Goal: Information Seeking & Learning: Learn about a topic

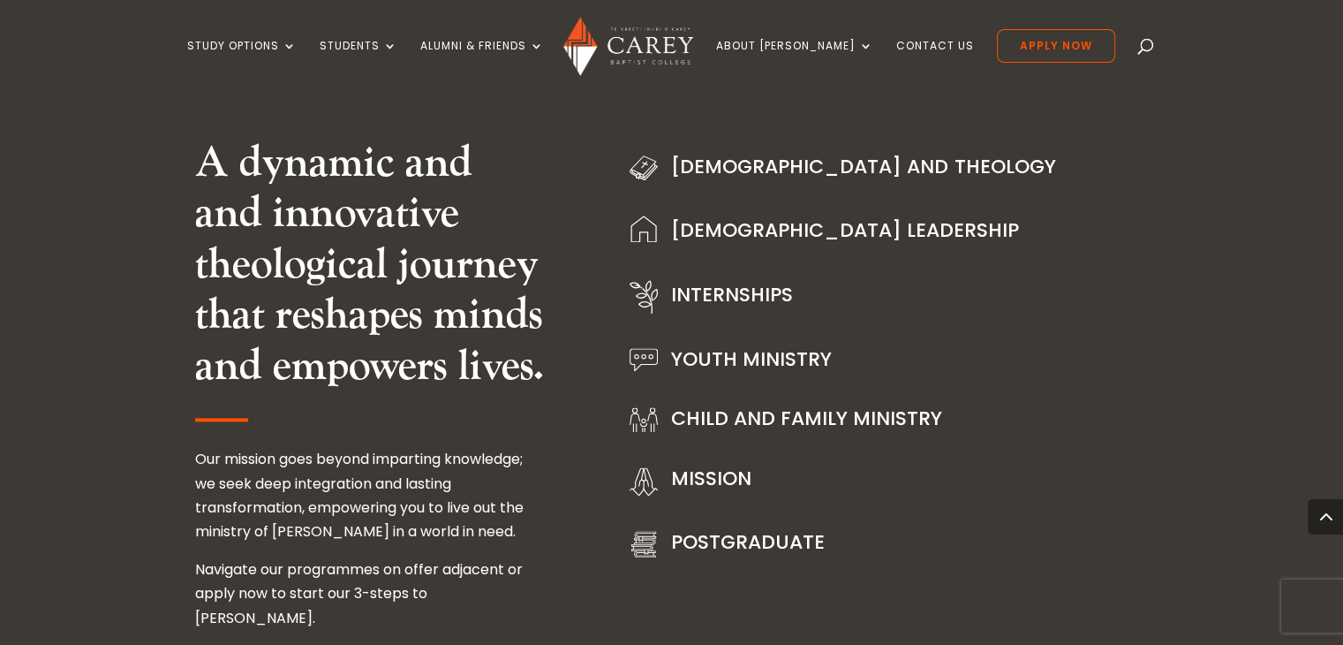
scroll to position [2208, 0]
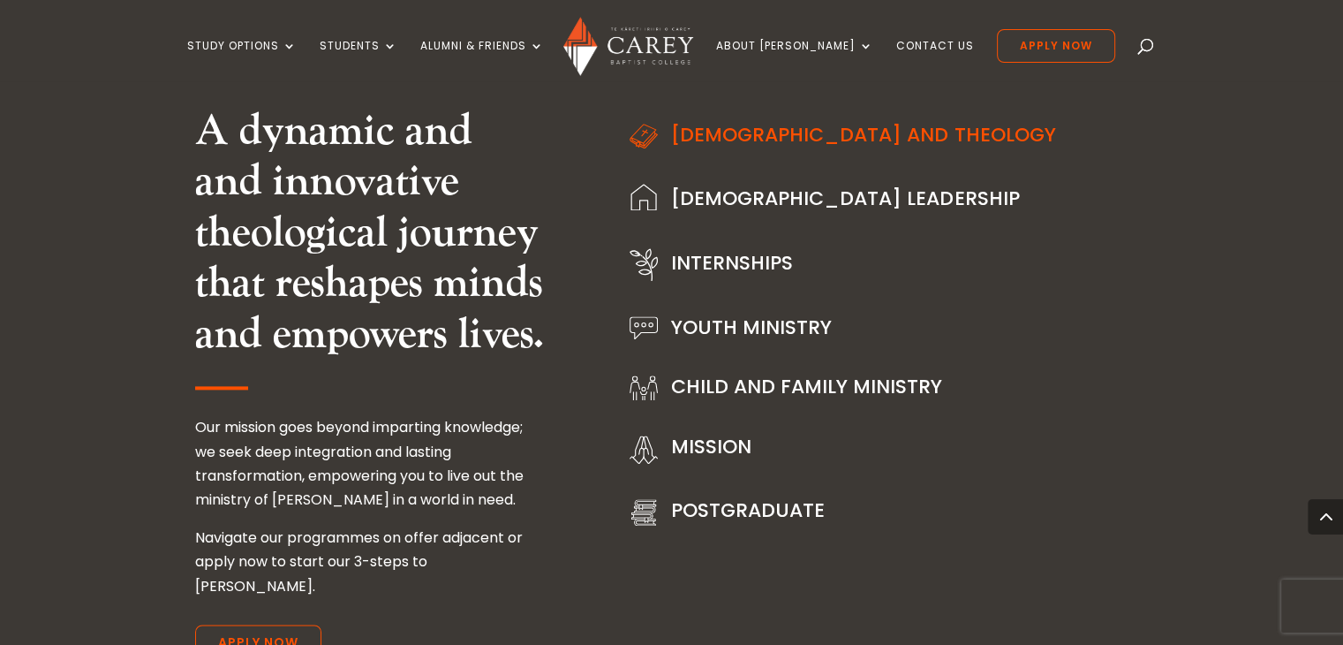
click at [695, 121] on link "[DEMOGRAPHIC_DATA] and Theology" at bounding box center [863, 134] width 384 height 27
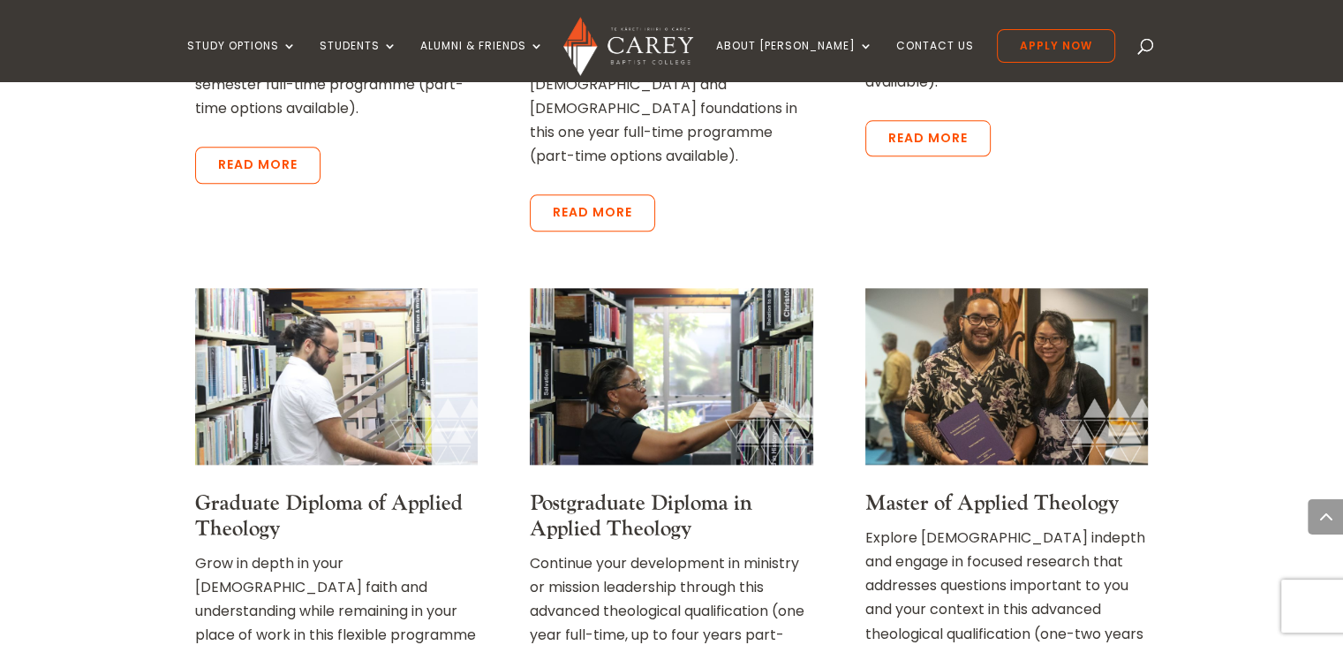
scroll to position [1943, 0]
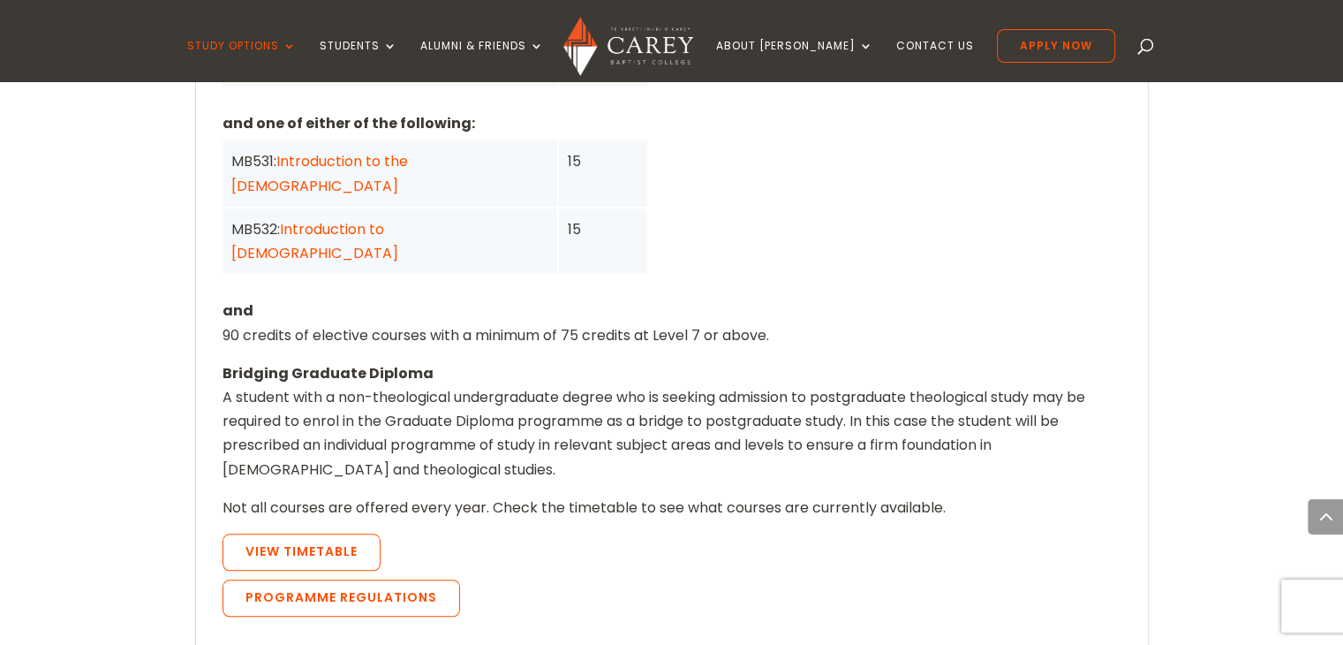
scroll to position [1766, 0]
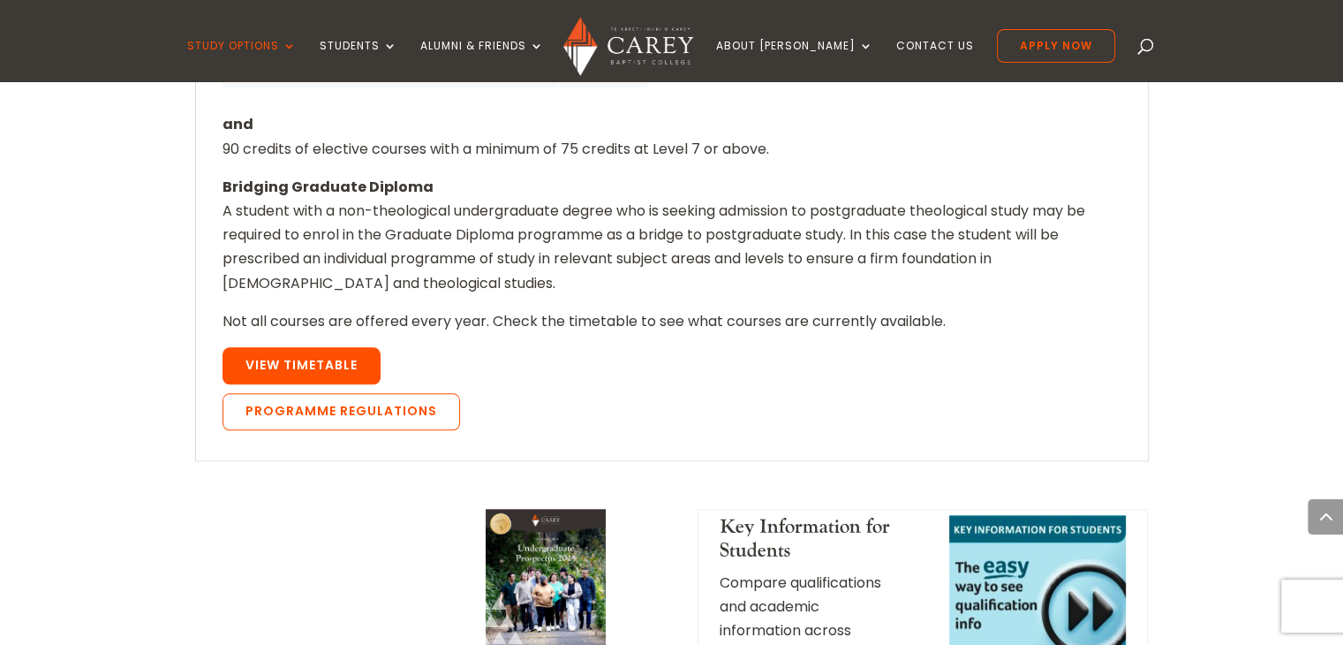
click at [276, 347] on link "View Timetable" at bounding box center [302, 365] width 158 height 37
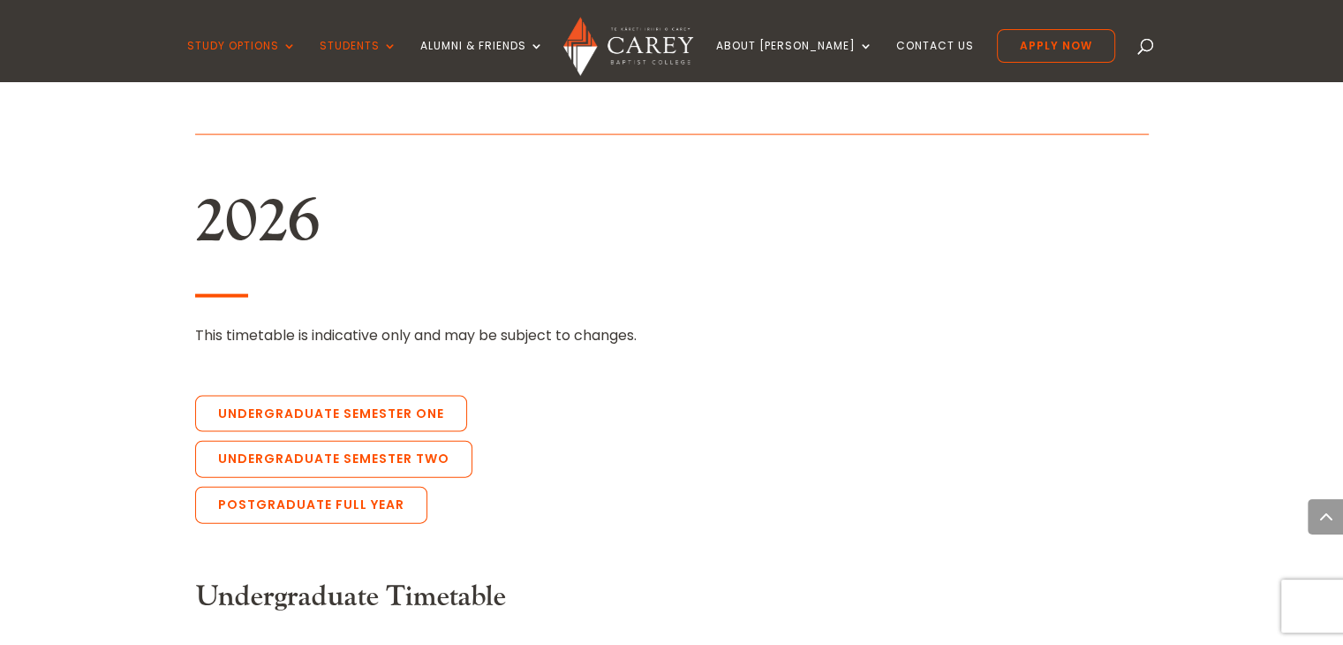
scroll to position [3746, 0]
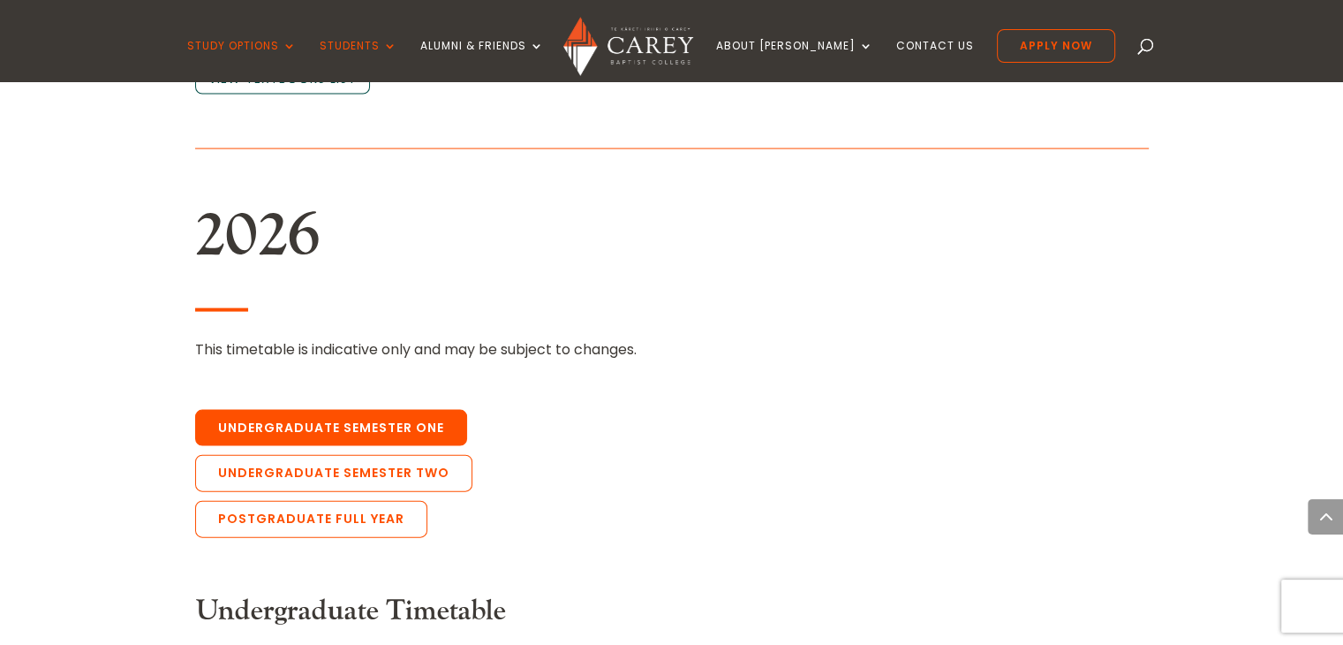
click at [442, 410] on link "Undergraduate Semester One" at bounding box center [331, 428] width 272 height 37
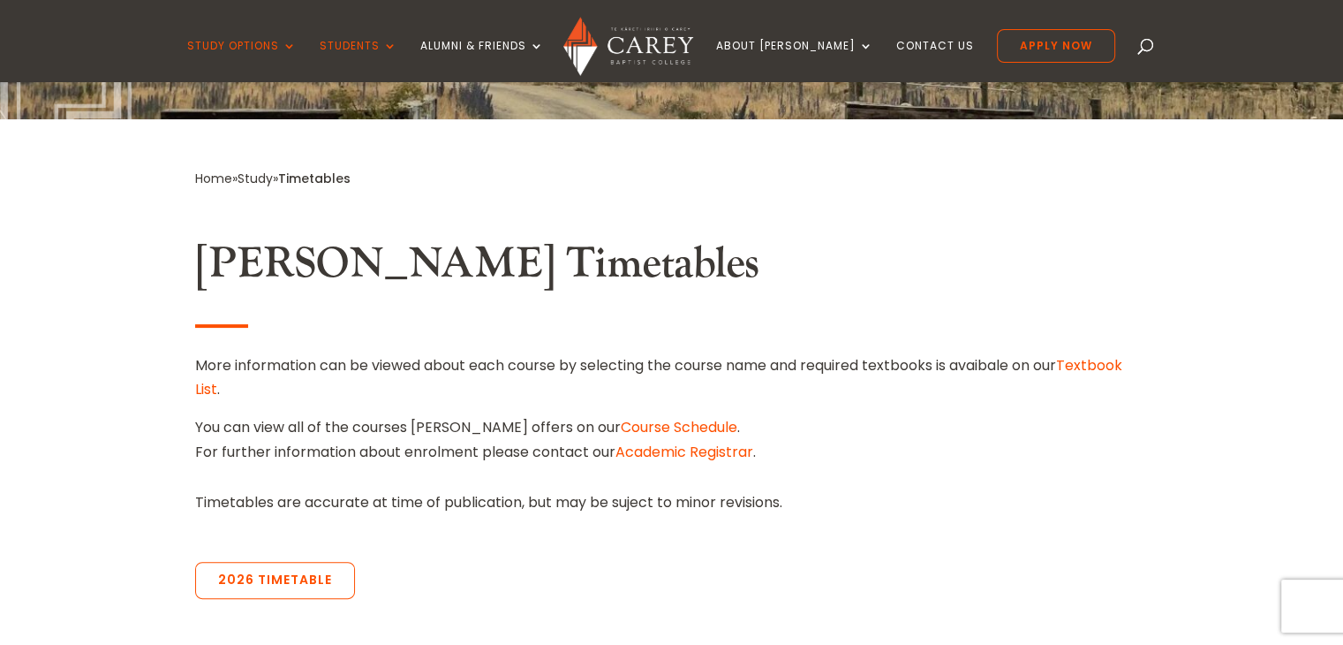
scroll to position [385, 0]
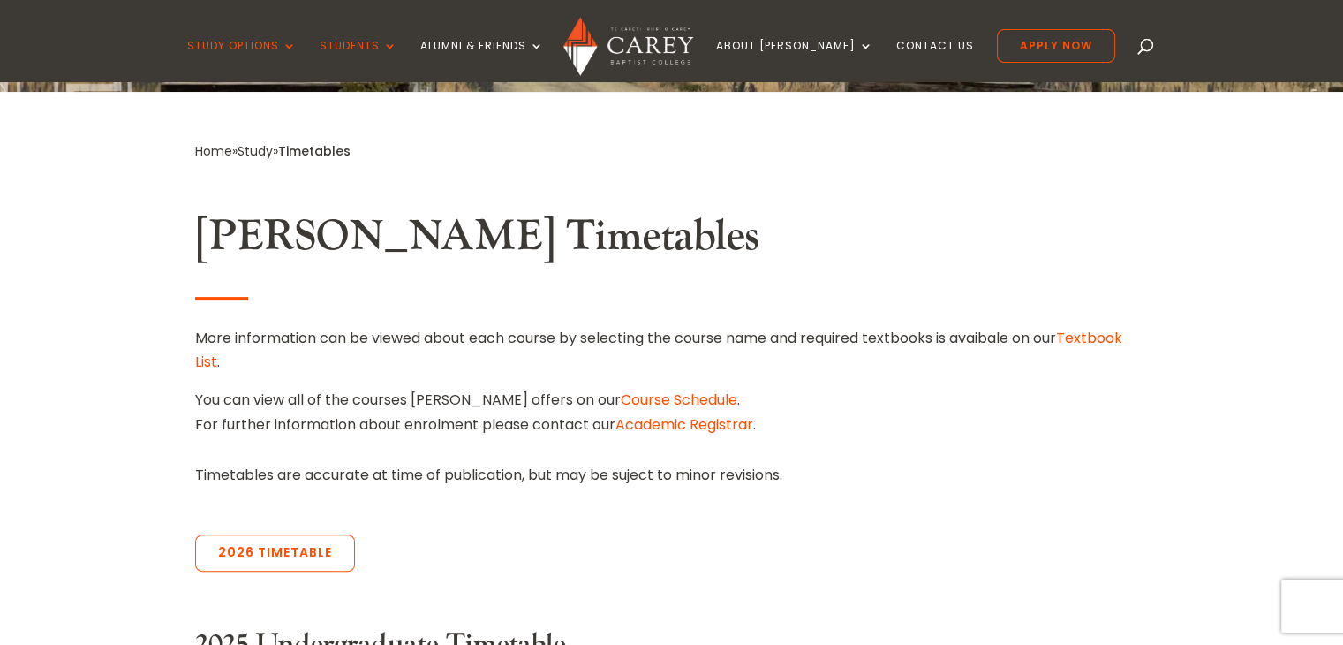
click at [208, 361] on link "Textbook List" at bounding box center [658, 350] width 927 height 44
click at [1100, 336] on link "Textbook List" at bounding box center [658, 350] width 927 height 44
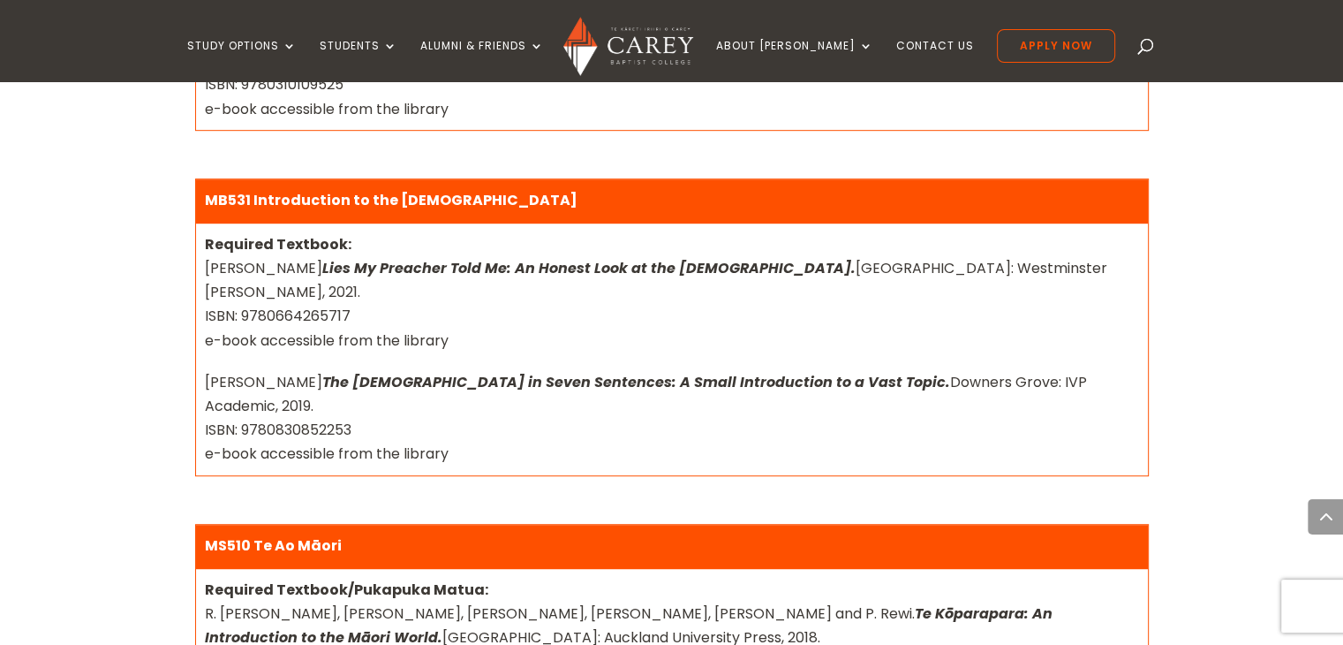
scroll to position [1060, 0]
